Goal: Information Seeking & Learning: Check status

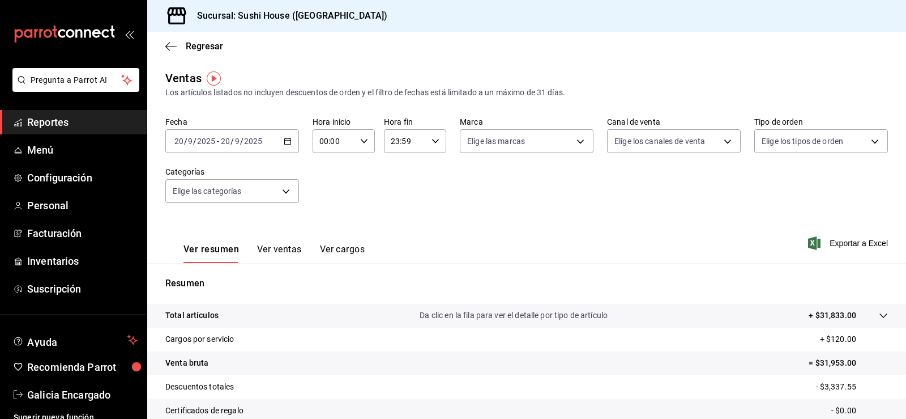
click at [104, 118] on span "Reportes" at bounding box center [82, 121] width 110 height 15
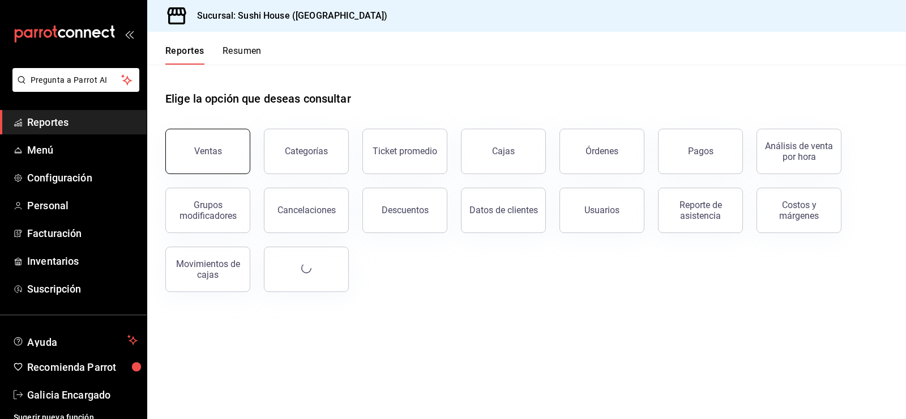
click at [202, 160] on button "Ventas" at bounding box center [207, 151] width 85 height 45
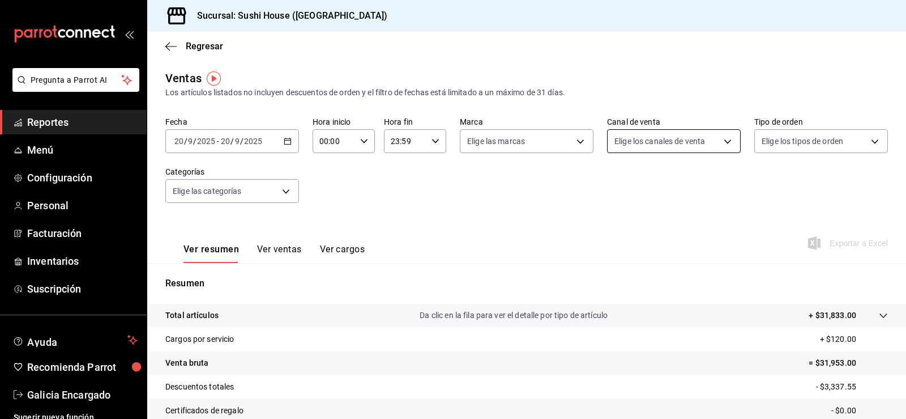
click at [649, 147] on span "Elige los canales de venta" at bounding box center [660, 140] width 91 height 11
click at [646, 142] on body "Pregunta a Parrot AI Reportes Menú Configuración Personal Facturación Inventari…" at bounding box center [453, 209] width 906 height 419
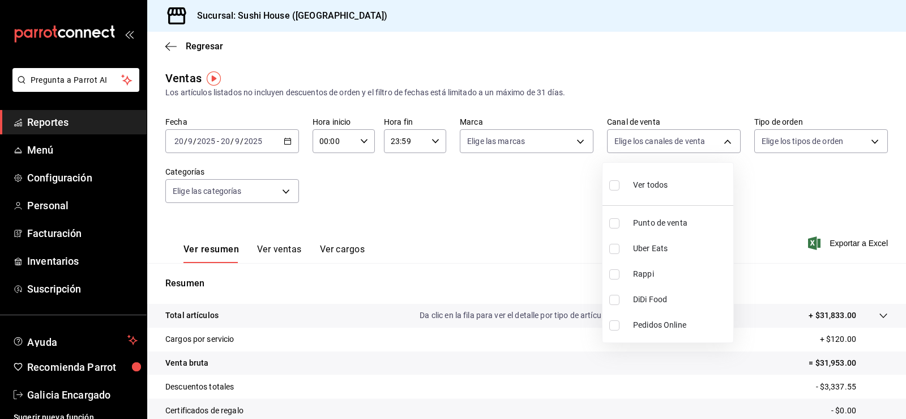
click at [780, 145] on div at bounding box center [453, 209] width 906 height 419
click at [771, 156] on div "Fecha [DATE] [DATE] - [DATE] [DATE] Hora inicio 00:00 Hora inicio Hora fin 23:5…" at bounding box center [526, 167] width 723 height 100
click at [771, 144] on body "Pregunta a Parrot AI Reportes Menú Configuración Personal Facturación Inventari…" at bounding box center [453, 209] width 906 height 419
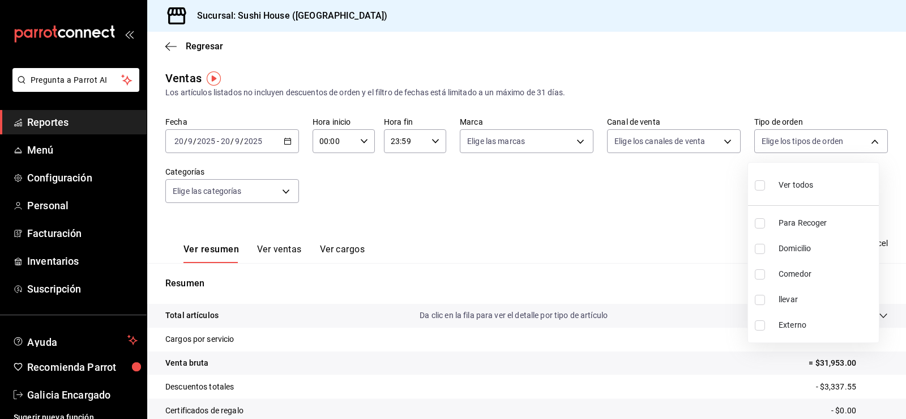
click at [762, 245] on input "checkbox" at bounding box center [760, 249] width 10 height 10
checkbox input "true"
type input "c813e250-a487-4472-927d-f84c1c5aa0d0"
click at [650, 250] on div at bounding box center [453, 209] width 906 height 419
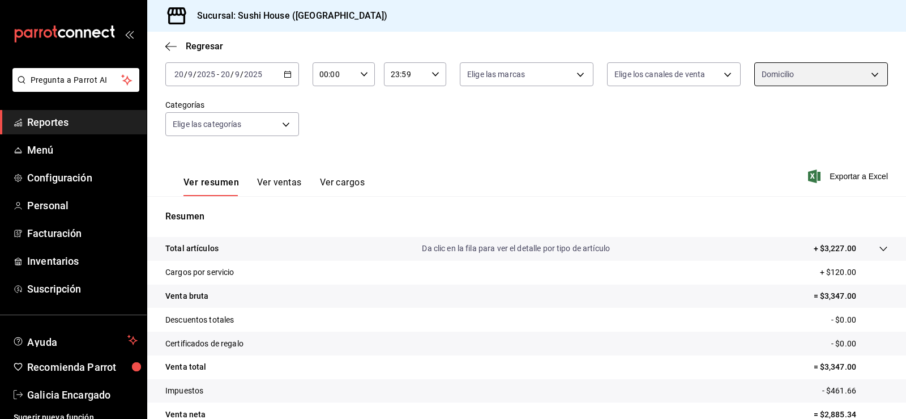
scroll to position [124, 0]
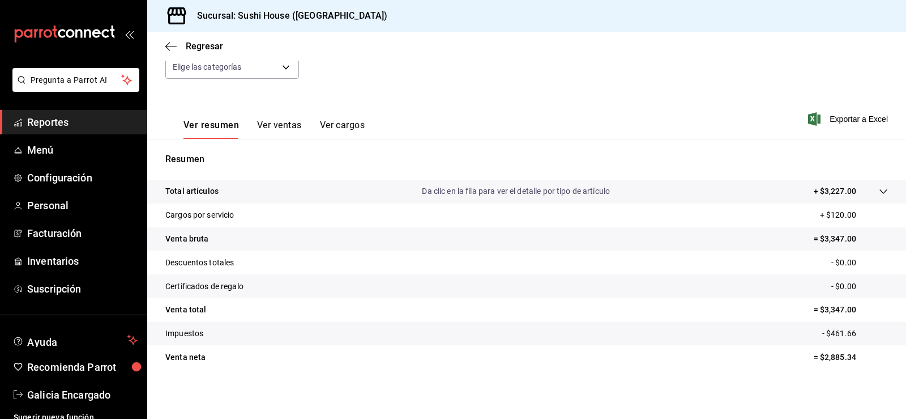
click at [86, 121] on span "Reportes" at bounding box center [82, 121] width 110 height 15
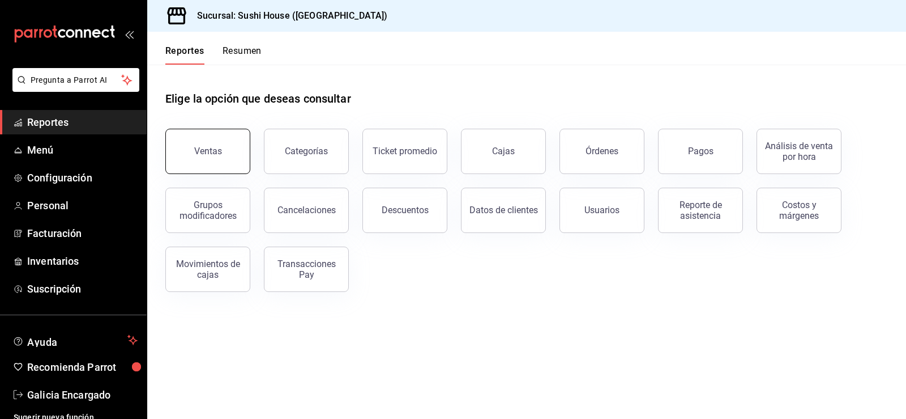
click at [223, 134] on button "Ventas" at bounding box center [207, 151] width 85 height 45
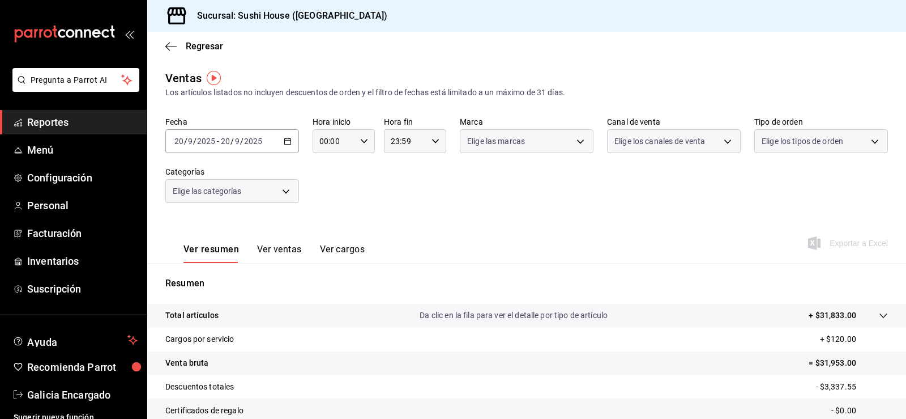
scroll to position [124, 0]
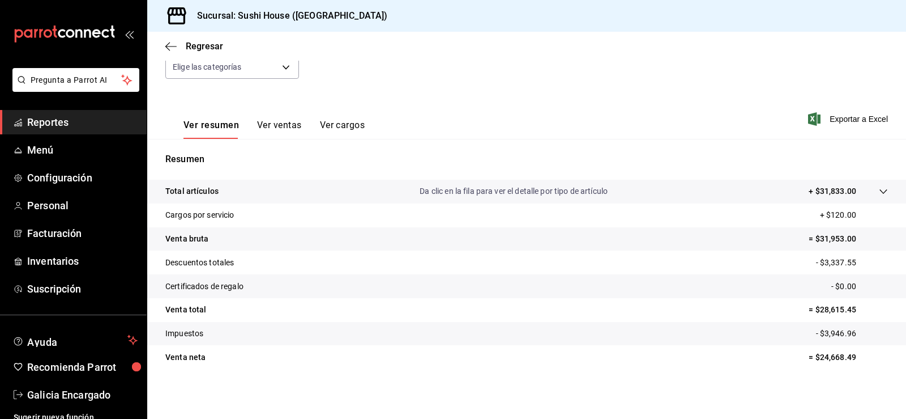
click at [113, 122] on span "Reportes" at bounding box center [82, 121] width 110 height 15
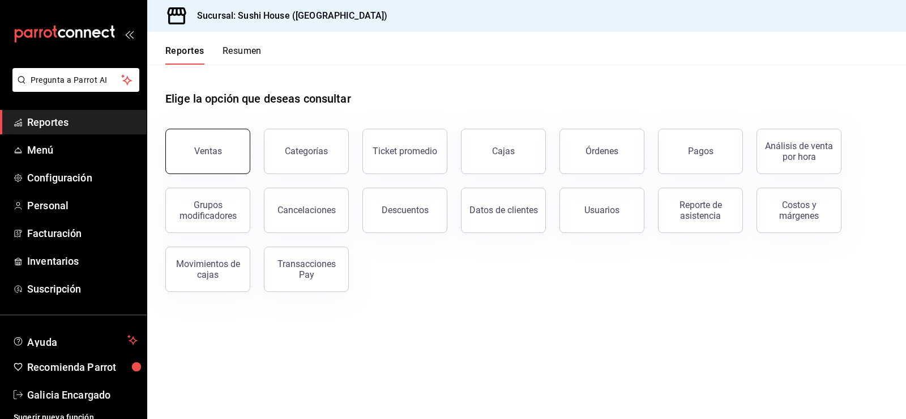
click at [183, 145] on button "Ventas" at bounding box center [207, 151] width 85 height 45
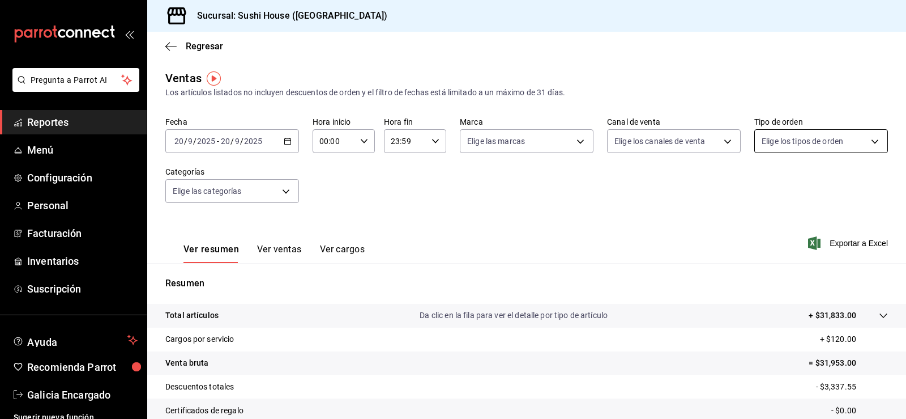
click at [765, 142] on body "Pregunta a Parrot AI Reportes Menú Configuración Personal Facturación Inventari…" at bounding box center [453, 209] width 906 height 419
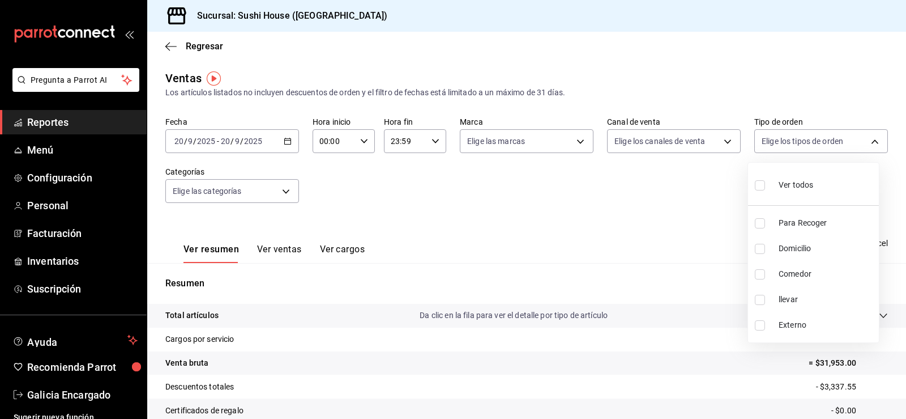
click at [638, 152] on div at bounding box center [453, 209] width 906 height 419
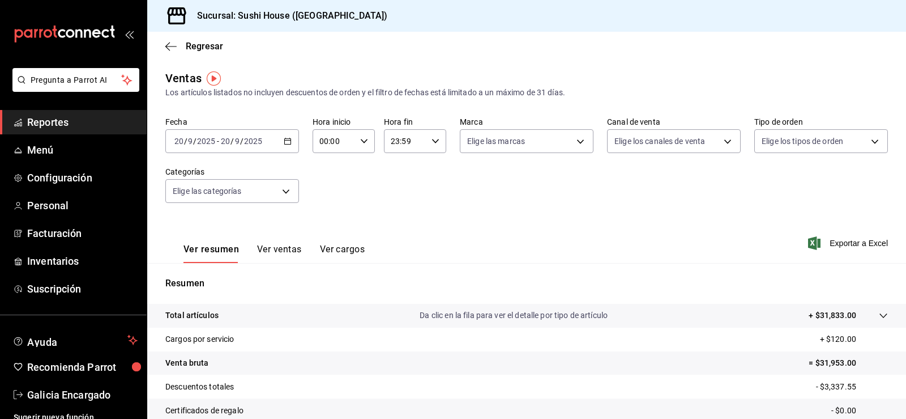
click at [636, 147] on body "Pregunta a Parrot AI Reportes Menú Configuración Personal Facturación Inventari…" at bounding box center [453, 209] width 906 height 419
click at [615, 274] on input "checkbox" at bounding box center [615, 274] width 10 height 10
checkbox input "true"
type input "RAPPI"
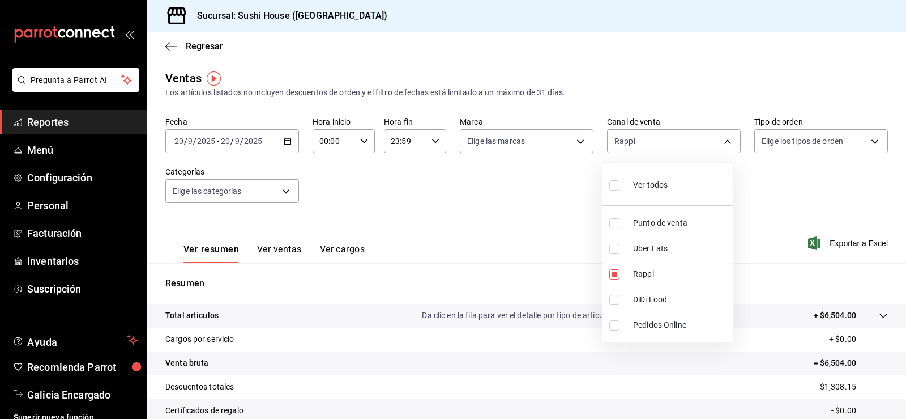
click at [509, 142] on div at bounding box center [453, 209] width 906 height 419
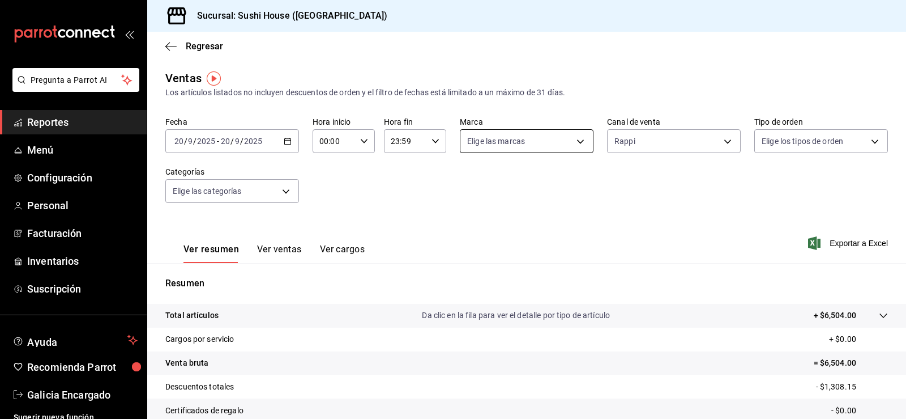
click at [508, 142] on body "Pregunta a Parrot AI Reportes Menú Configuración Personal Facturación Inventari…" at bounding box center [453, 209] width 906 height 419
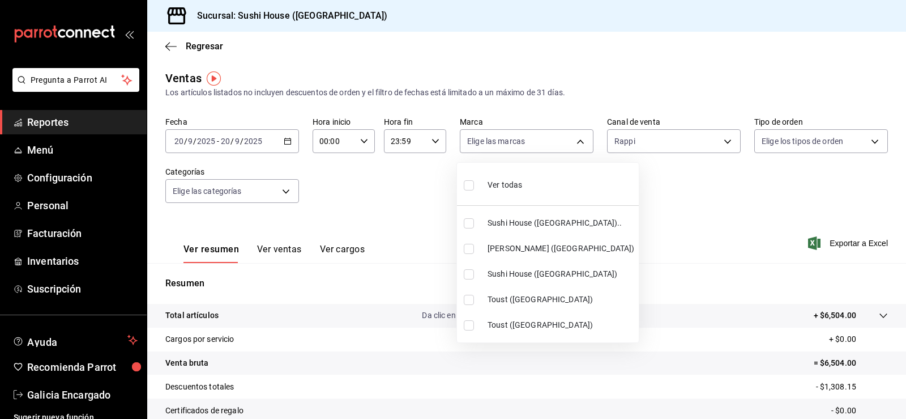
click at [466, 227] on input "checkbox" at bounding box center [469, 223] width 10 height 10
checkbox input "true"
type input "7dc1bbcc-c854-438a-98a7-f6be28febd34"
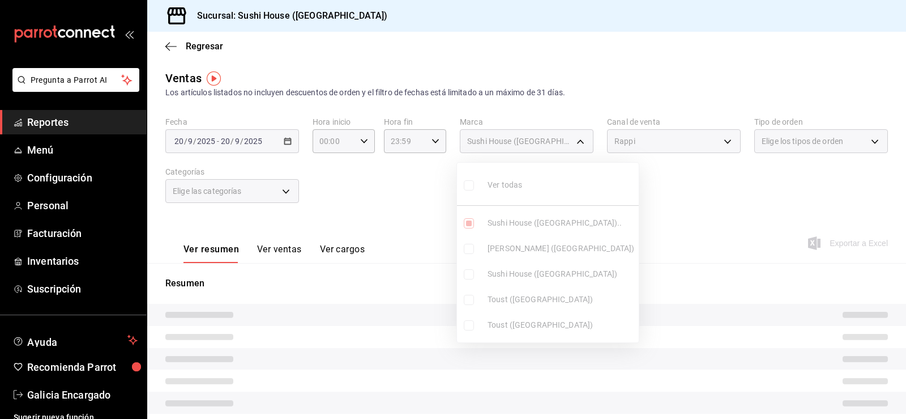
click at [467, 271] on ul "Ver todas Sushi House ([GEOGRAPHIC_DATA]).. Genki Poke ([GEOGRAPHIC_DATA]) [GEO…" at bounding box center [548, 253] width 182 height 180
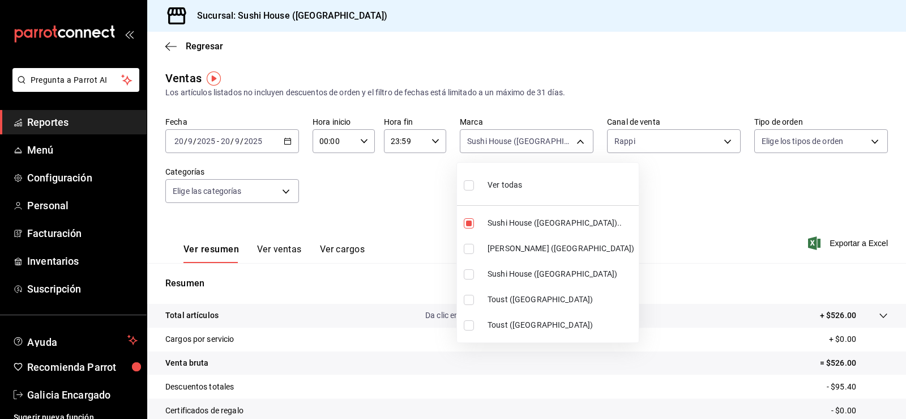
click at [467, 277] on input "checkbox" at bounding box center [469, 274] width 10 height 10
checkbox input "true"
type input "7dc1bbcc-c854-438a-98a7-f6be28febd34,fc9d632e-e170-447e-9cd5-70bd0bb3e59f"
click at [640, 250] on div at bounding box center [453, 209] width 906 height 419
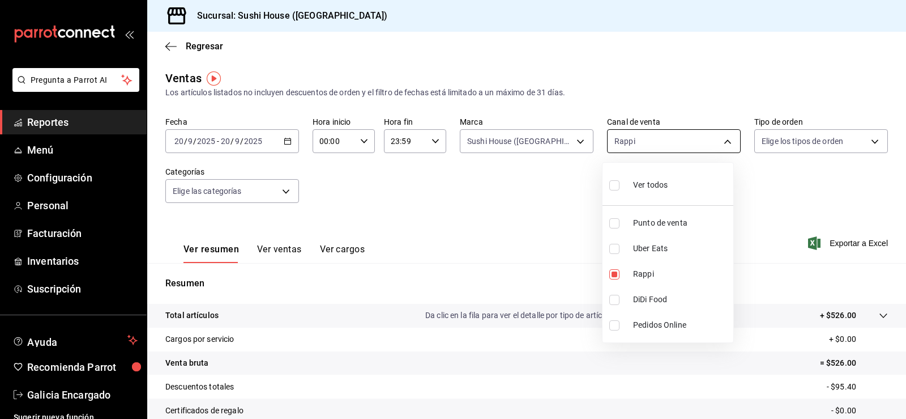
click at [663, 150] on body "Pregunta a Parrot AI Reportes Menú Configuración Personal Facturación Inventari…" at bounding box center [453, 209] width 906 height 419
click at [615, 273] on input "checkbox" at bounding box center [615, 274] width 10 height 10
checkbox input "false"
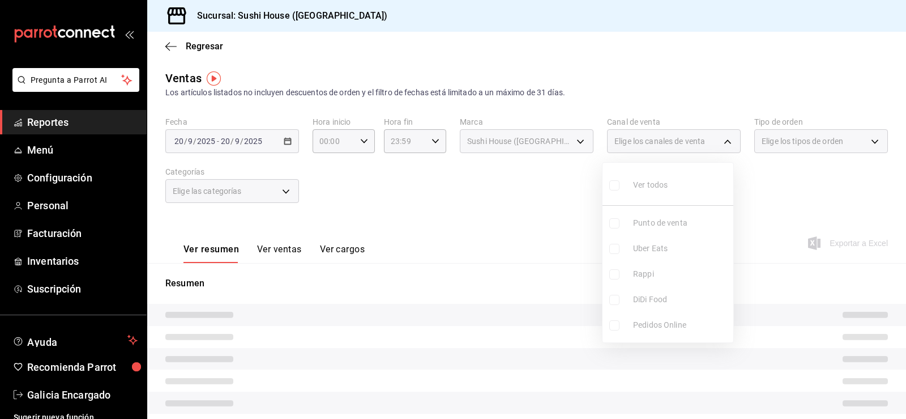
click at [614, 296] on ul "Ver todos Punto de venta Uber Eats Rappi DiDi Food Pedidos Online" at bounding box center [668, 253] width 131 height 180
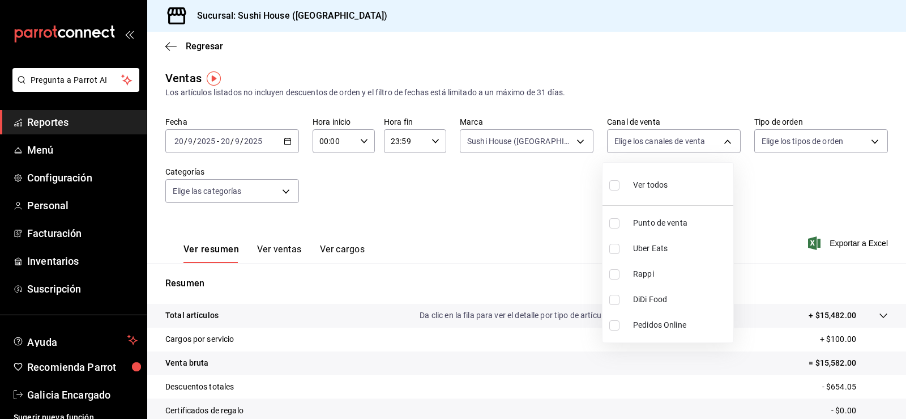
click at [617, 301] on input "checkbox" at bounding box center [615, 300] width 10 height 10
checkbox input "true"
type input "DIDI_FOOD"
click at [510, 261] on div at bounding box center [453, 209] width 906 height 419
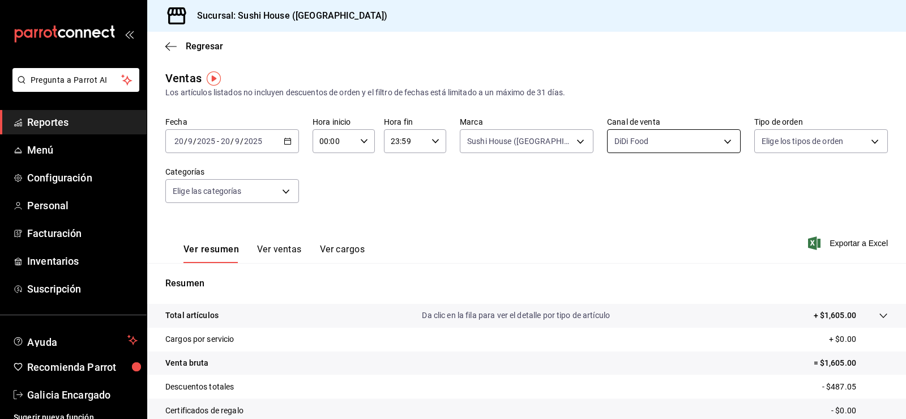
click at [646, 148] on body "Pregunta a Parrot AI Reportes Menú Configuración Personal Facturación Inventari…" at bounding box center [453, 209] width 906 height 419
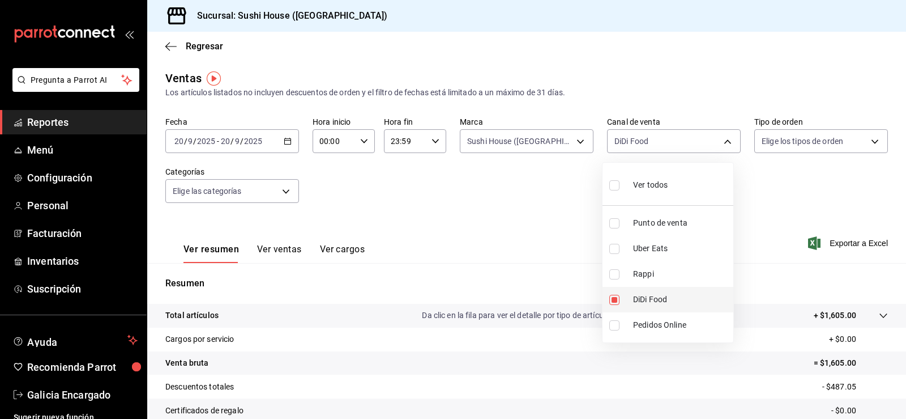
click at [612, 301] on input "checkbox" at bounding box center [615, 300] width 10 height 10
checkbox input "false"
click at [615, 248] on input "checkbox" at bounding box center [615, 249] width 10 height 10
checkbox input "true"
type input "UBER_EATS"
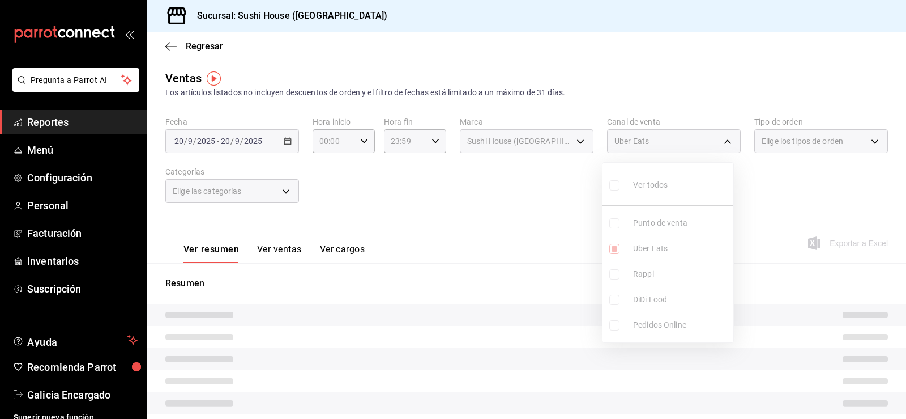
click at [517, 269] on div at bounding box center [453, 209] width 906 height 419
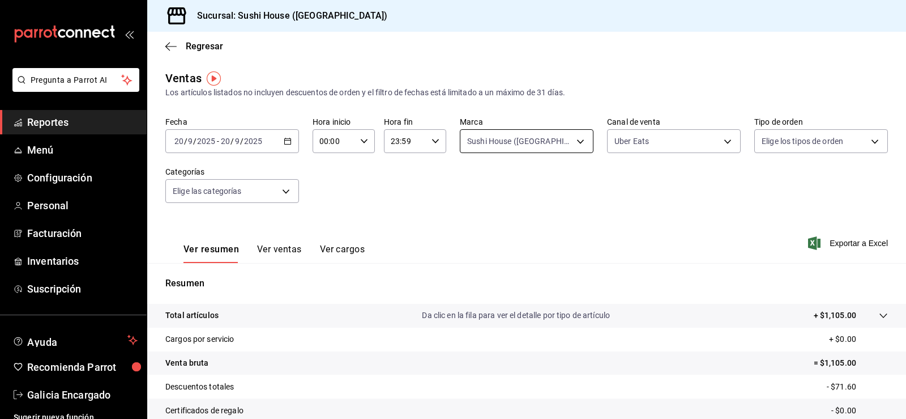
click at [564, 148] on body "Pregunta a Parrot AI Reportes Menú Configuración Personal Facturación Inventari…" at bounding box center [453, 209] width 906 height 419
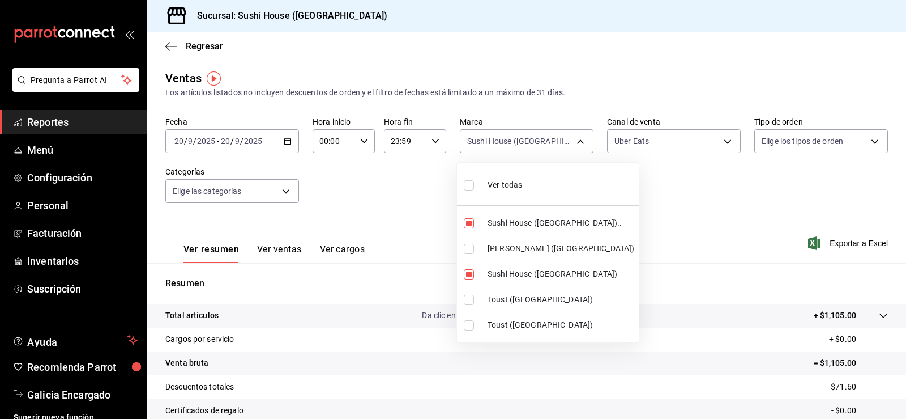
click at [634, 143] on div at bounding box center [453, 209] width 906 height 419
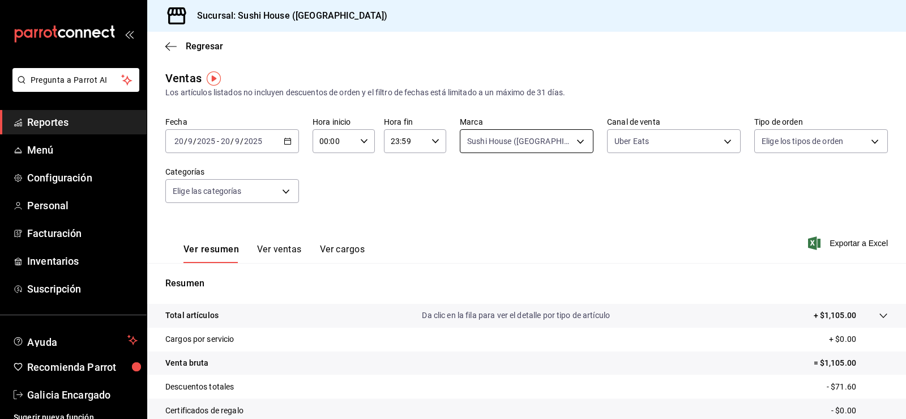
click at [562, 137] on body "Pregunta a Parrot AI Reportes Menú Configuración Personal Facturación Inventari…" at bounding box center [453, 209] width 906 height 419
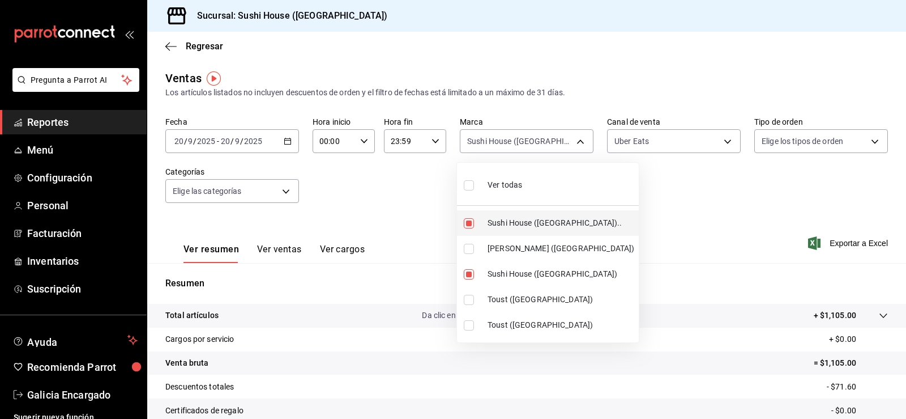
click at [468, 220] on input "checkbox" at bounding box center [469, 223] width 10 height 10
checkbox input "false"
type input "fc9d632e-e170-447e-9cd5-70bd0bb3e59f"
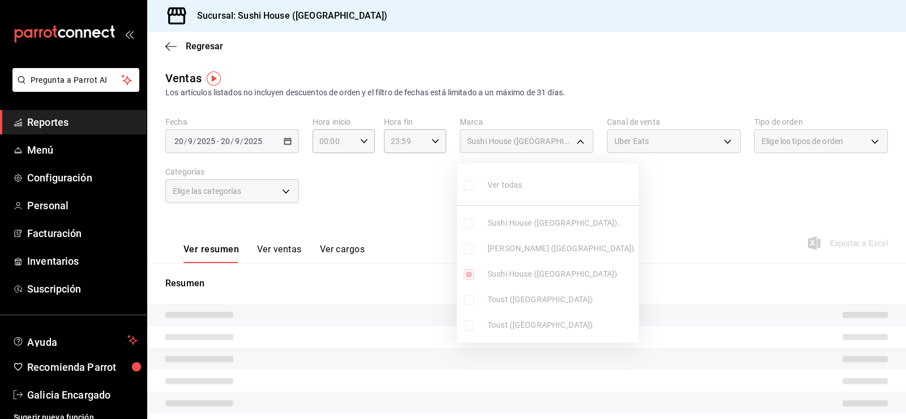
click at [468, 278] on ul "Ver todas Sushi House ([GEOGRAPHIC_DATA]).. Genki Poke ([GEOGRAPHIC_DATA]) [GEO…" at bounding box center [548, 253] width 182 height 180
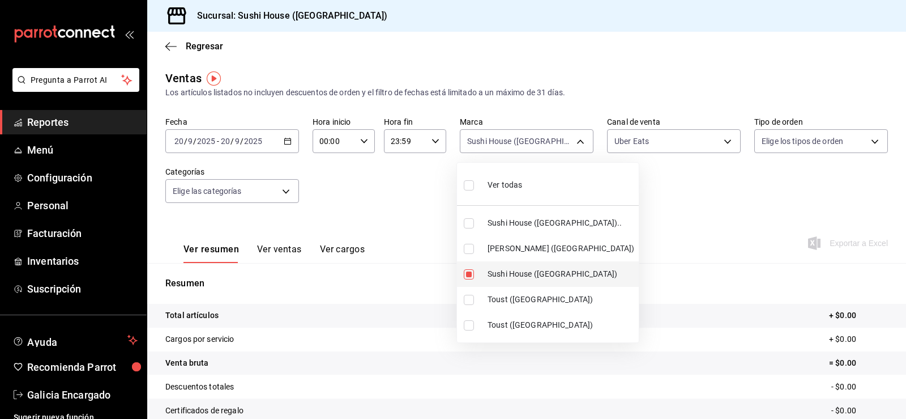
click at [472, 272] on input "checkbox" at bounding box center [469, 274] width 10 height 10
checkbox input "false"
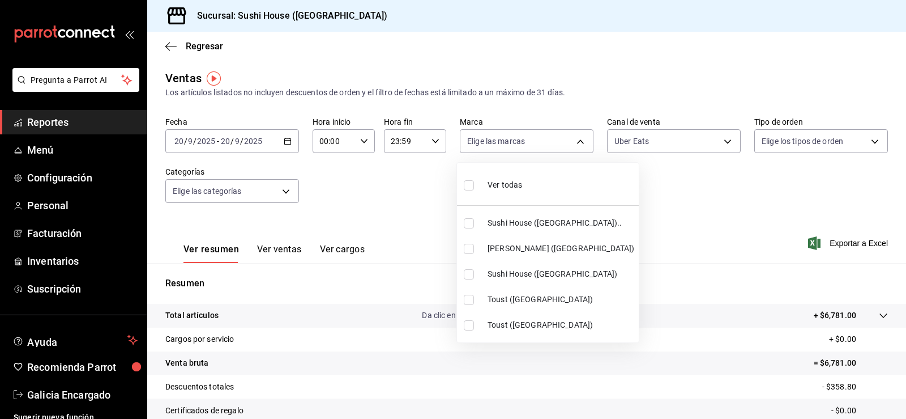
click at [470, 248] on input "checkbox" at bounding box center [469, 249] width 10 height 10
checkbox input "true"
type input "74f618c1-62af-4f1c-9f59-932c5bb3cccb"
click at [665, 150] on div at bounding box center [453, 209] width 906 height 419
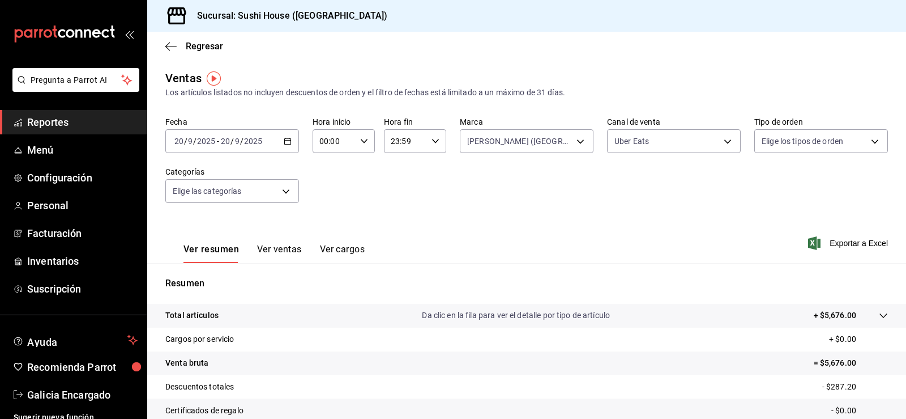
click at [664, 148] on body "Pregunta a Parrot AI Reportes Menú Configuración Personal Facturación Inventari…" at bounding box center [453, 209] width 906 height 419
click at [664, 148] on div at bounding box center [453, 209] width 906 height 419
click at [664, 148] on body "Pregunta a Parrot AI Reportes Menú Configuración Personal Facturación Inventari…" at bounding box center [453, 209] width 906 height 419
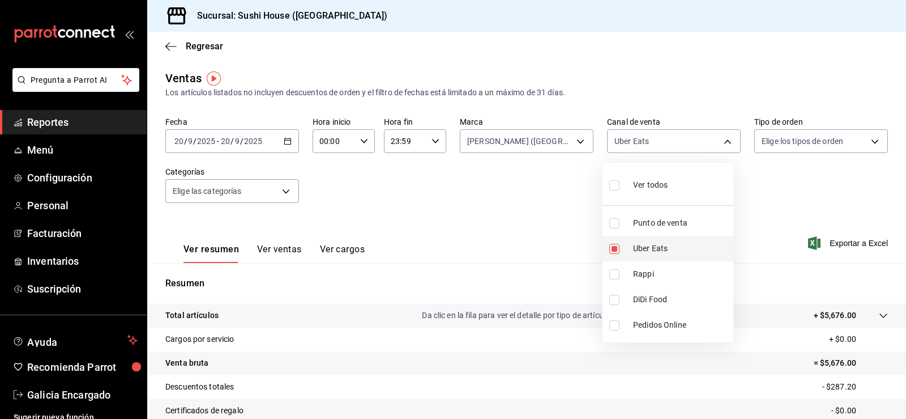
click at [616, 241] on li "Uber Eats" at bounding box center [668, 248] width 131 height 25
checkbox input "false"
click at [615, 276] on input "checkbox" at bounding box center [615, 274] width 10 height 10
checkbox input "true"
type input "RAPPI"
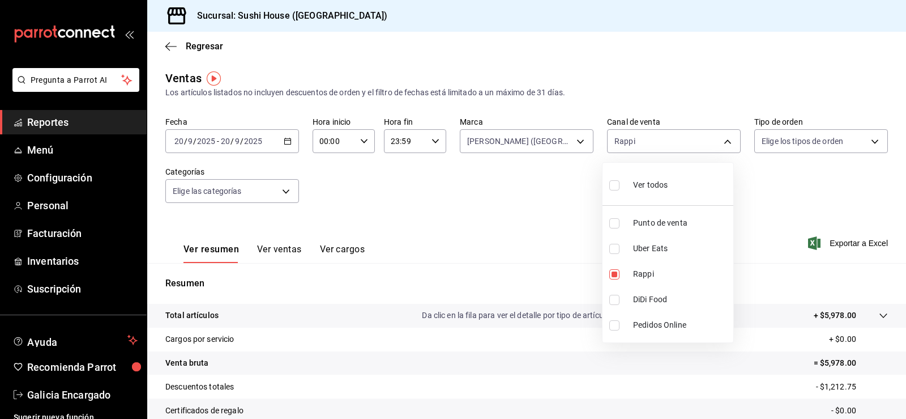
click at [521, 245] on div at bounding box center [453, 209] width 906 height 419
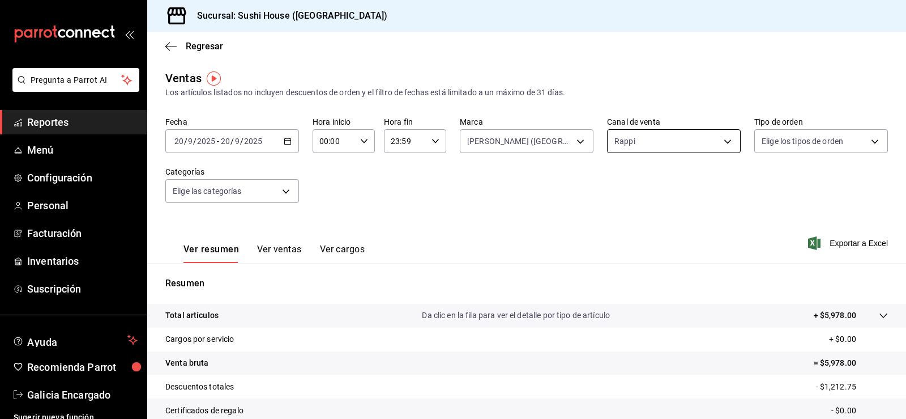
click at [650, 150] on body "Pregunta a Parrot AI Reportes Menú Configuración Personal Facturación Inventari…" at bounding box center [453, 209] width 906 height 419
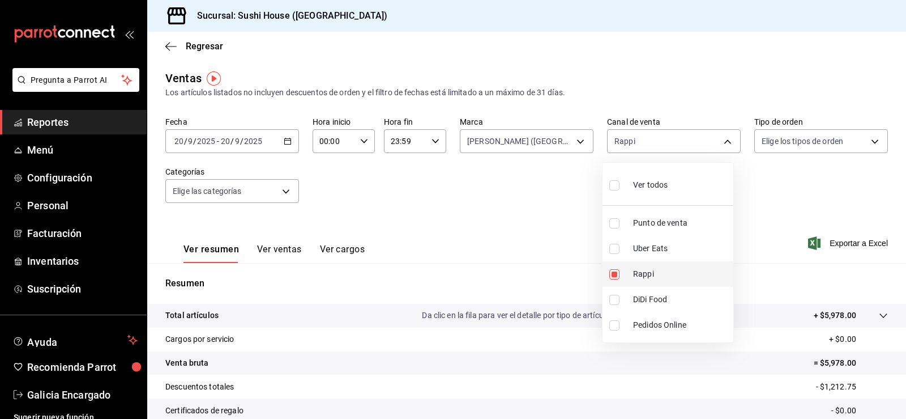
click at [611, 269] on input "checkbox" at bounding box center [615, 274] width 10 height 10
checkbox input "false"
click at [611, 305] on li "DiDi Food" at bounding box center [668, 299] width 131 height 25
type input "DIDI_FOOD"
checkbox input "true"
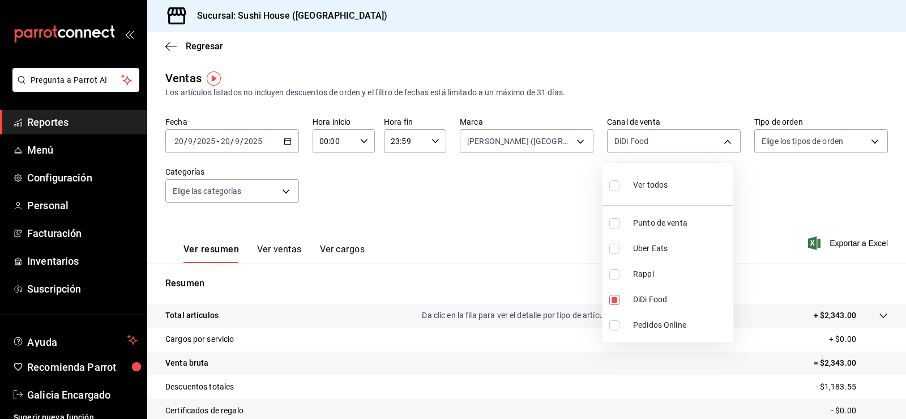
click at [523, 286] on div at bounding box center [453, 209] width 906 height 419
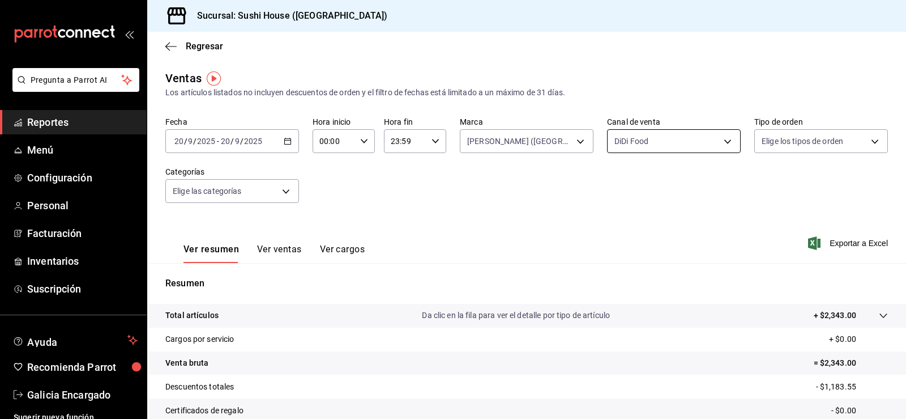
click at [631, 143] on body "Pregunta a Parrot AI Reportes Menú Configuración Personal Facturación Inventari…" at bounding box center [453, 209] width 906 height 419
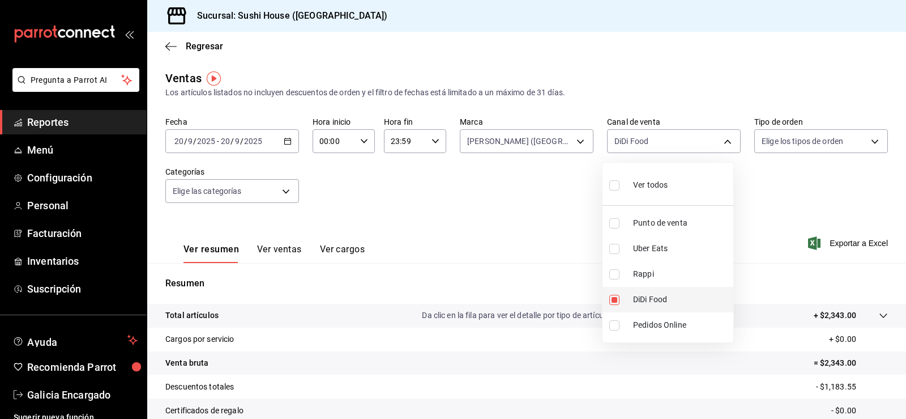
click at [614, 299] on input "checkbox" at bounding box center [615, 300] width 10 height 10
checkbox input "false"
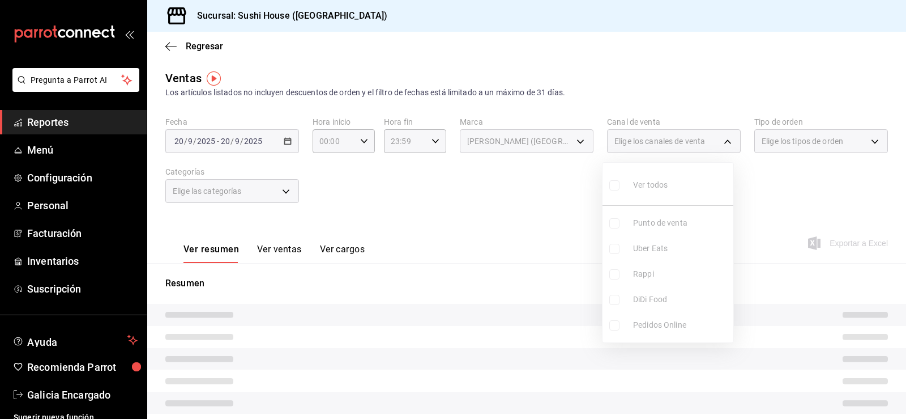
click at [614, 269] on ul "Ver todos Punto de venta Uber Eats Rappi DiDi Food Pedidos Online" at bounding box center [668, 253] width 131 height 180
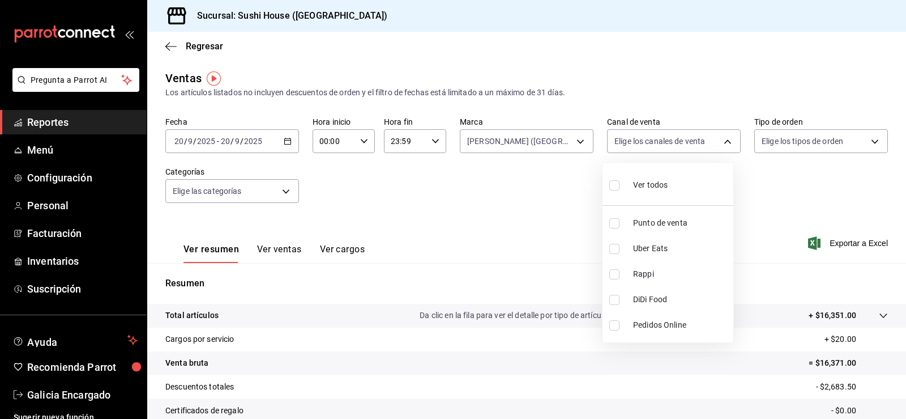
click at [614, 269] on input "checkbox" at bounding box center [615, 274] width 10 height 10
checkbox input "true"
type input "RAPPI"
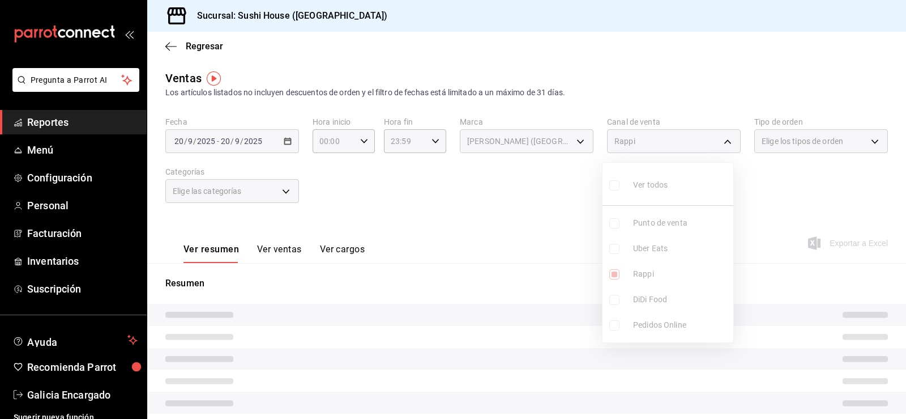
click at [511, 284] on div at bounding box center [453, 209] width 906 height 419
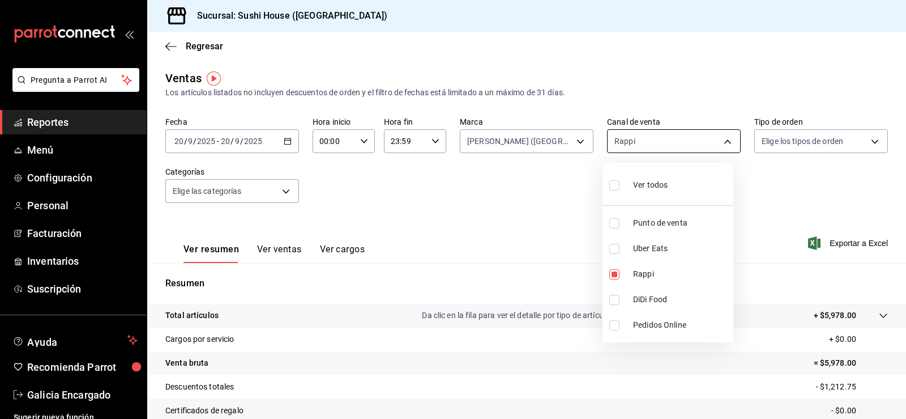
click at [662, 133] on body "Pregunta a Parrot AI Reportes Menú Configuración Personal Facturación Inventari…" at bounding box center [453, 209] width 906 height 419
click at [514, 144] on div at bounding box center [453, 209] width 906 height 419
click at [625, 146] on body "Pregunta a Parrot AI Reportes Menú Configuración Personal Facturación Inventari…" at bounding box center [453, 209] width 906 height 419
click at [616, 279] on li "Rappi" at bounding box center [668, 273] width 131 height 25
checkbox input "false"
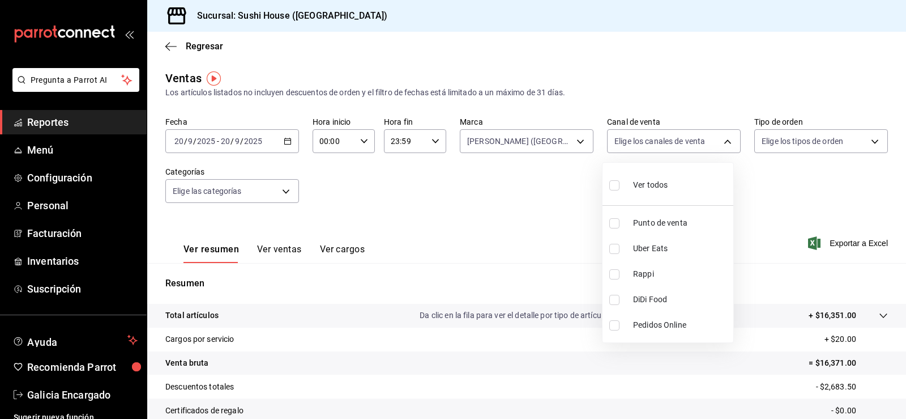
click at [608, 254] on li "Uber Eats" at bounding box center [668, 248] width 131 height 25
type input "UBER_EATS"
checkbox input "true"
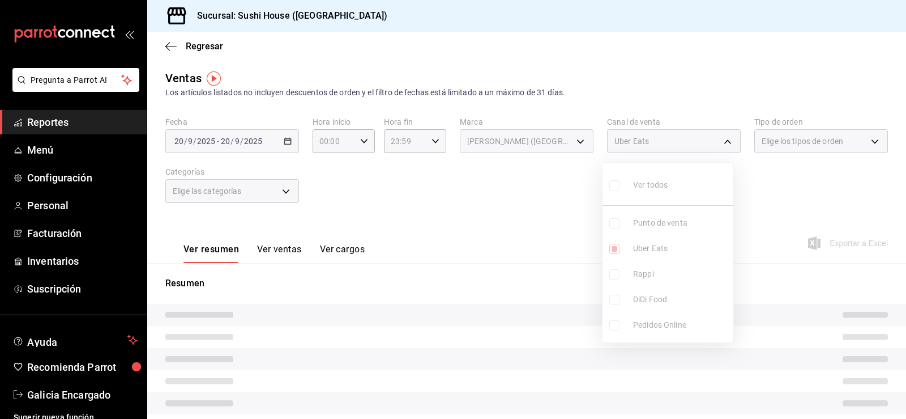
click at [563, 258] on div at bounding box center [453, 209] width 906 height 419
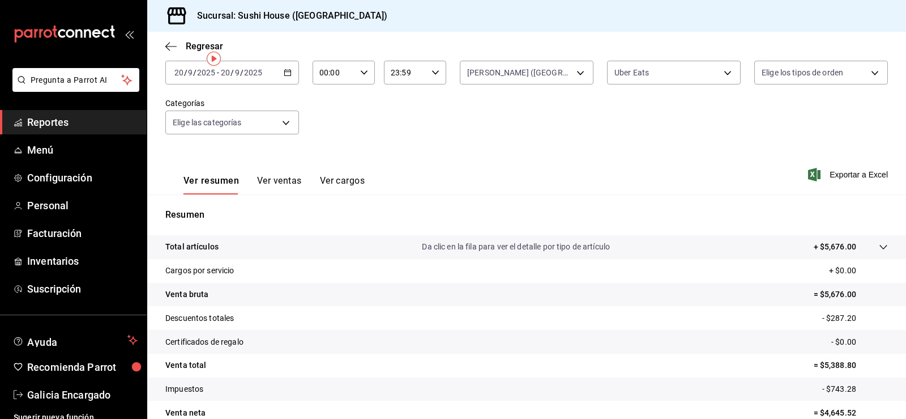
scroll to position [124, 0]
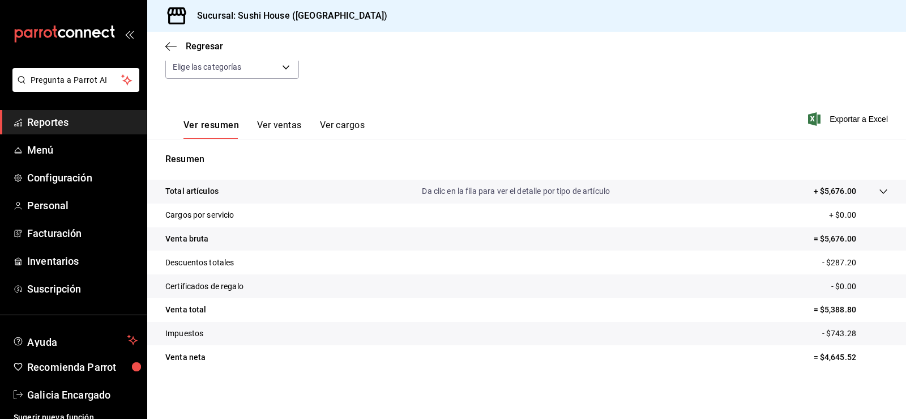
click at [70, 112] on link "Reportes" at bounding box center [73, 122] width 147 height 24
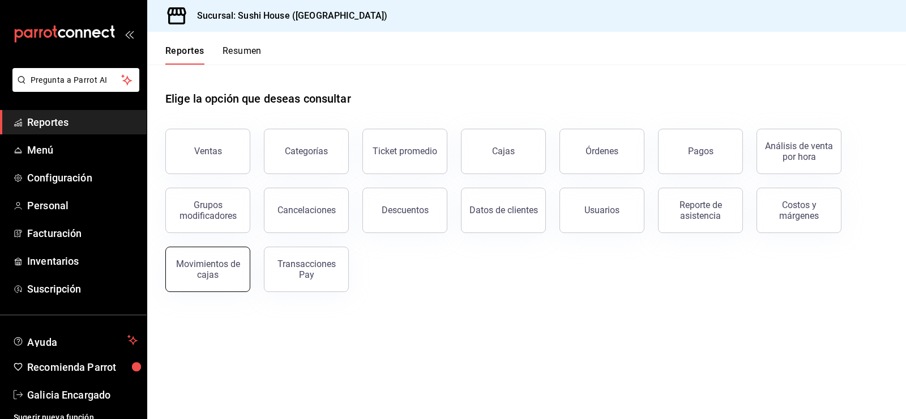
click at [211, 279] on button "Movimientos de cajas" at bounding box center [207, 268] width 85 height 45
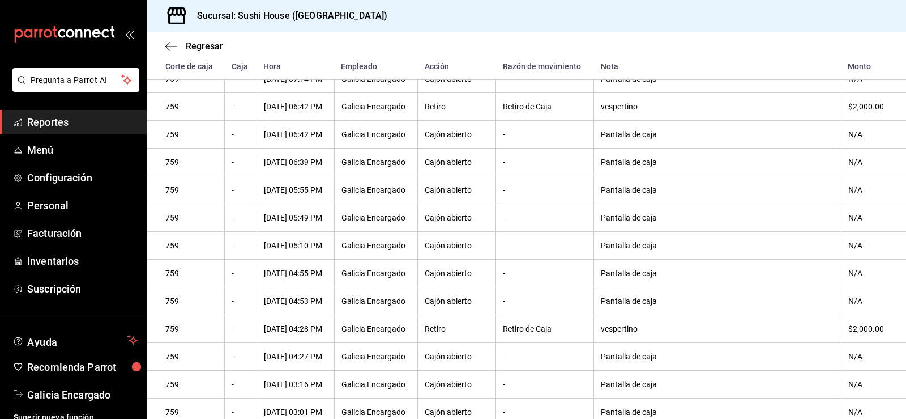
scroll to position [521, 0]
drag, startPoint x: 864, startPoint y: 342, endPoint x: 839, endPoint y: 344, distance: 25.6
click at [849, 334] on div "$2,000.00" at bounding box center [869, 329] width 40 height 9
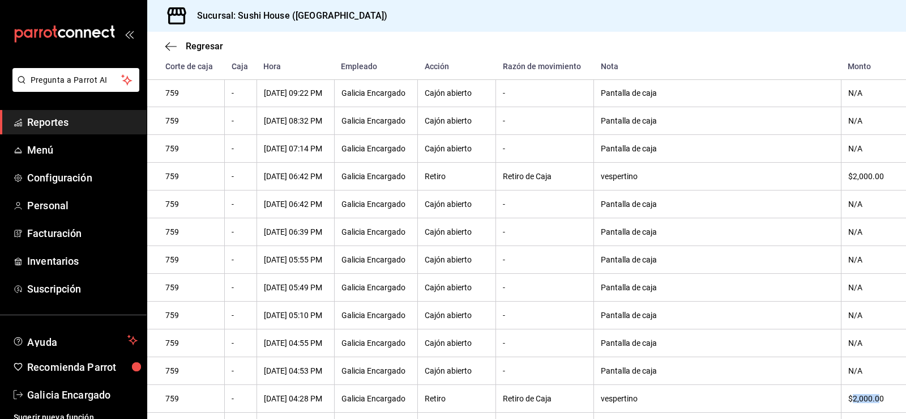
scroll to position [295, 0]
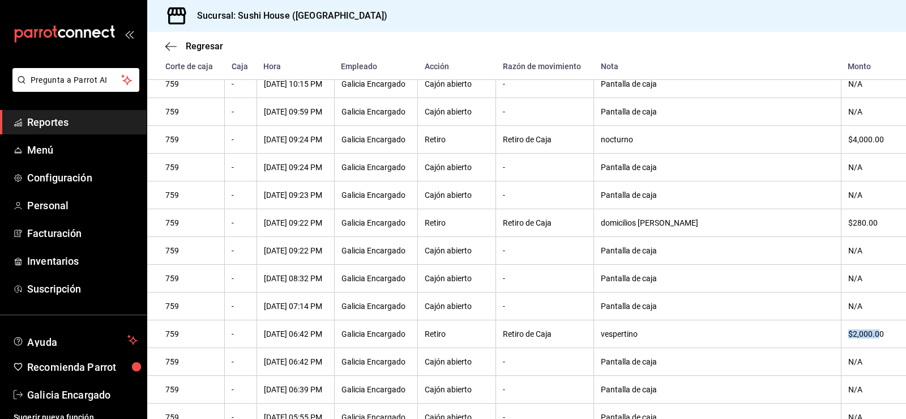
drag, startPoint x: 867, startPoint y: 339, endPoint x: 830, endPoint y: 334, distance: 37.7
click at [841, 339] on th "$2,000.00" at bounding box center [873, 334] width 65 height 28
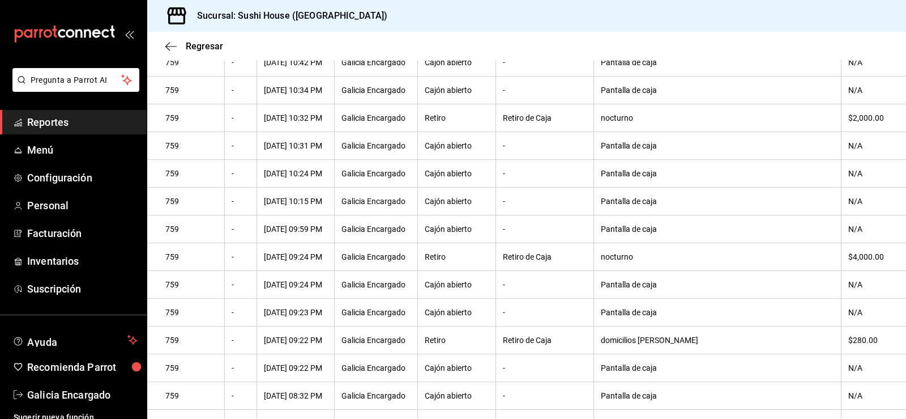
scroll to position [68, 0]
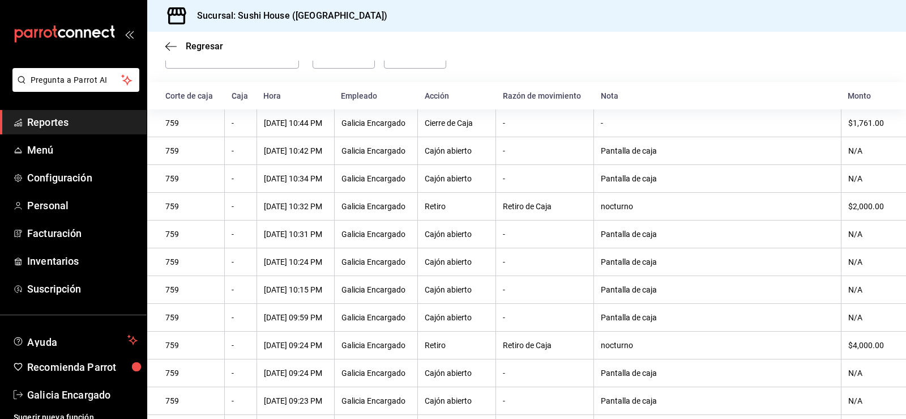
click at [75, 129] on span "Reportes" at bounding box center [82, 121] width 110 height 15
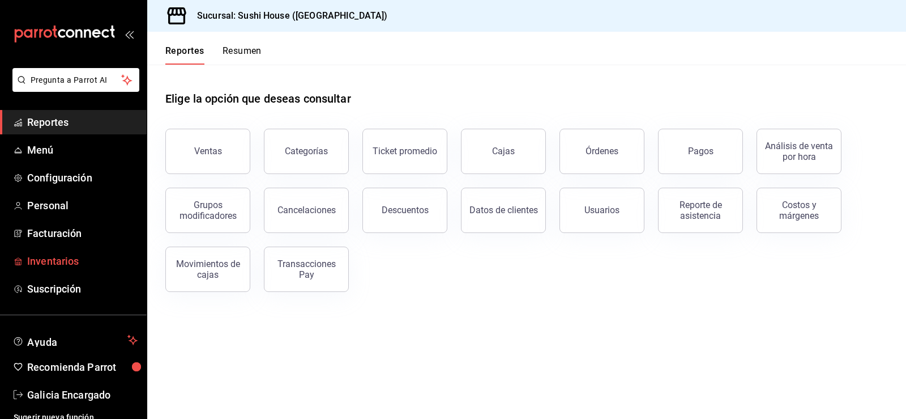
click at [66, 258] on span "Inventarios" at bounding box center [82, 260] width 110 height 15
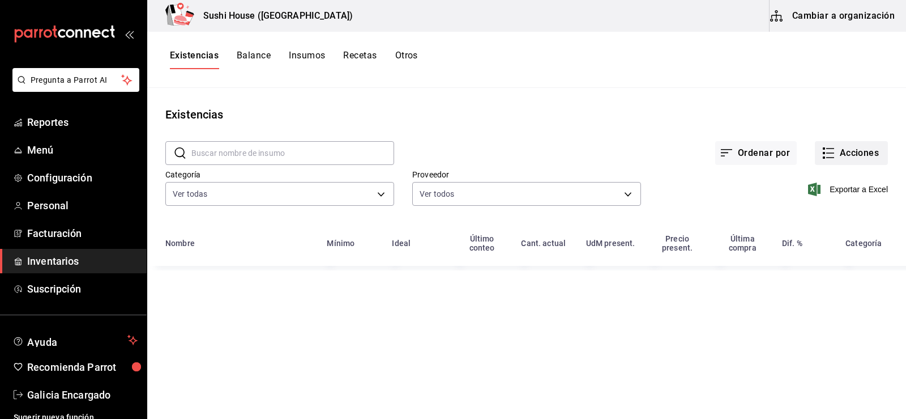
click at [832, 151] on icon "button" at bounding box center [829, 153] width 14 height 14
